Goal: Information Seeking & Learning: Learn about a topic

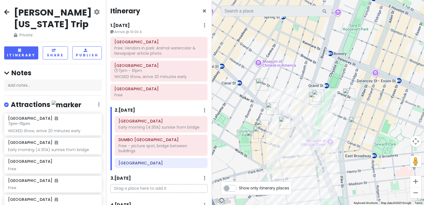
click at [262, 84] on img "Spongies Cafe" at bounding box center [261, 84] width 17 height 17
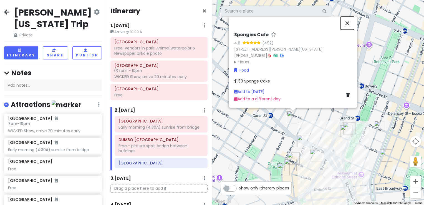
click at [346, 26] on button "Close" at bounding box center [346, 22] width 13 height 13
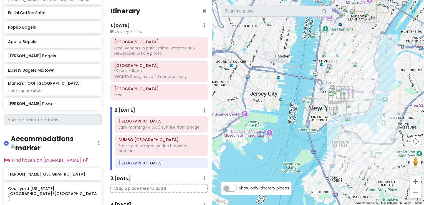
scroll to position [611, 0]
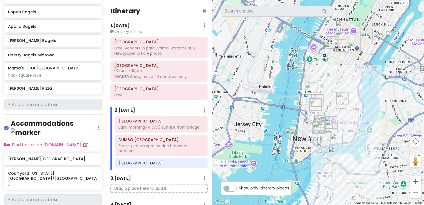
drag, startPoint x: 362, startPoint y: 50, endPoint x: 345, endPoint y: 83, distance: 36.3
click at [345, 83] on div at bounding box center [318, 102] width 212 height 205
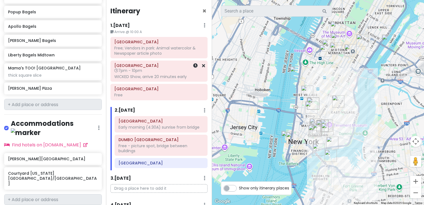
click at [186, 73] on div at bounding box center [195, 71] width 19 height 21
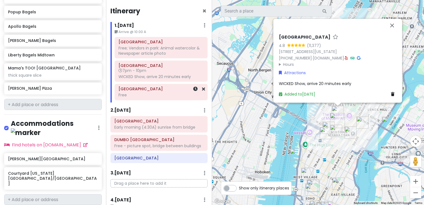
click at [166, 91] on h6 "[GEOGRAPHIC_DATA]" at bounding box center [160, 88] width 85 height 5
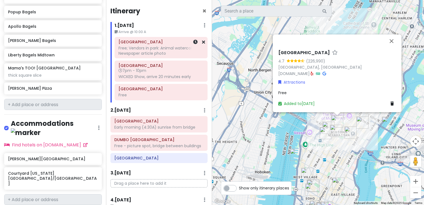
click at [155, 56] on div "[GEOGRAPHIC_DATA] Free; Vendors in park: Animal watercolor & Newspaper article …" at bounding box center [160, 47] width 85 height 19
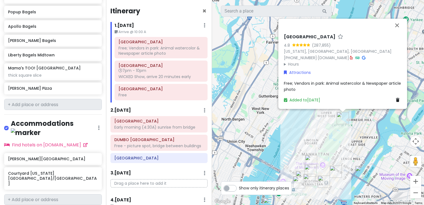
click at [282, 135] on div "[GEOGRAPHIC_DATA] 4.8 (287,855) [US_STATE], [GEOGRAPHIC_DATA], [GEOGRAPHIC_DATA…" at bounding box center [318, 102] width 212 height 205
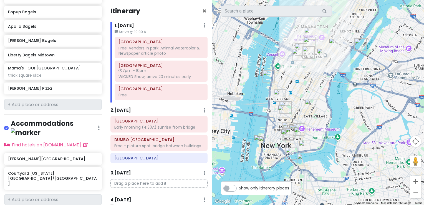
drag, startPoint x: 315, startPoint y: 146, endPoint x: 313, endPoint y: 17, distance: 128.1
click at [313, 17] on div at bounding box center [318, 102] width 212 height 205
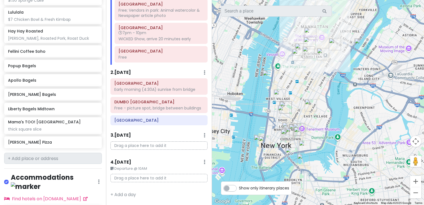
scroll to position [558, 0]
click at [10, 152] on input "text" at bounding box center [53, 157] width 98 height 11
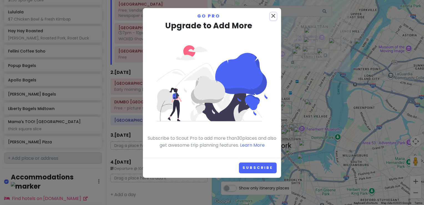
click at [273, 15] on icon "close" at bounding box center [273, 15] width 7 height 7
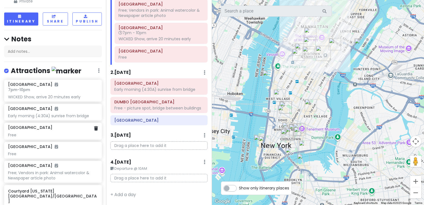
scroll to position [0, 0]
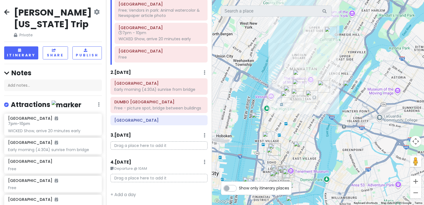
drag, startPoint x: 320, startPoint y: 77, endPoint x: 306, endPoint y: 128, distance: 52.5
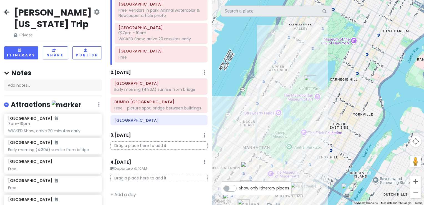
drag, startPoint x: 336, startPoint y: 70, endPoint x: 274, endPoint y: 165, distance: 113.7
click at [274, 165] on div at bounding box center [318, 102] width 212 height 205
